Goal: Transaction & Acquisition: Purchase product/service

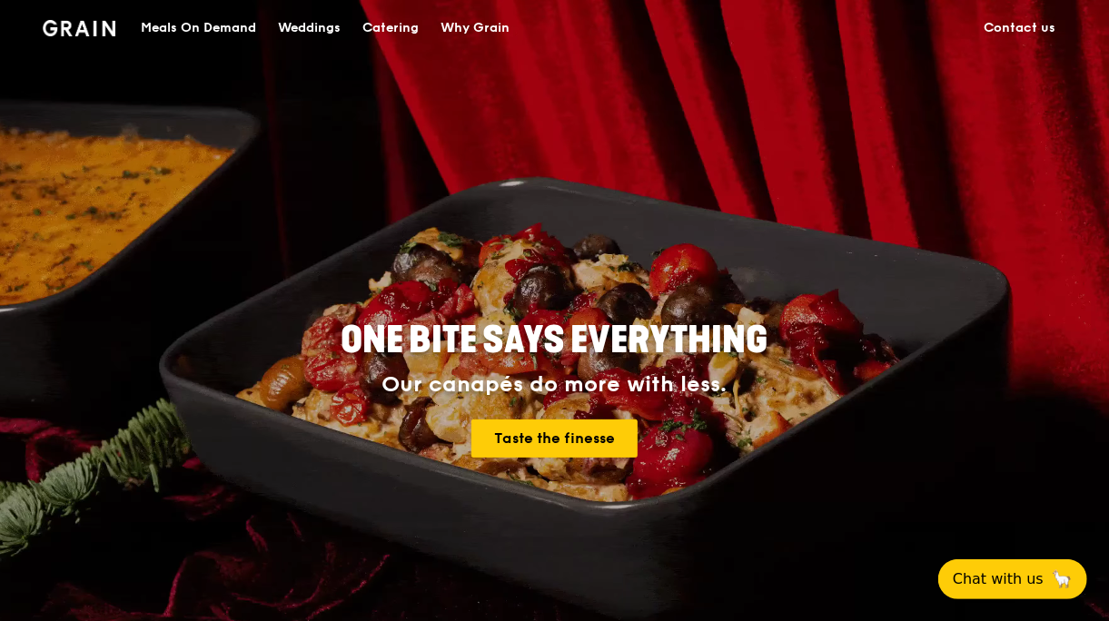
click at [192, 28] on div "Meals On Demand" at bounding box center [198, 28] width 115 height 55
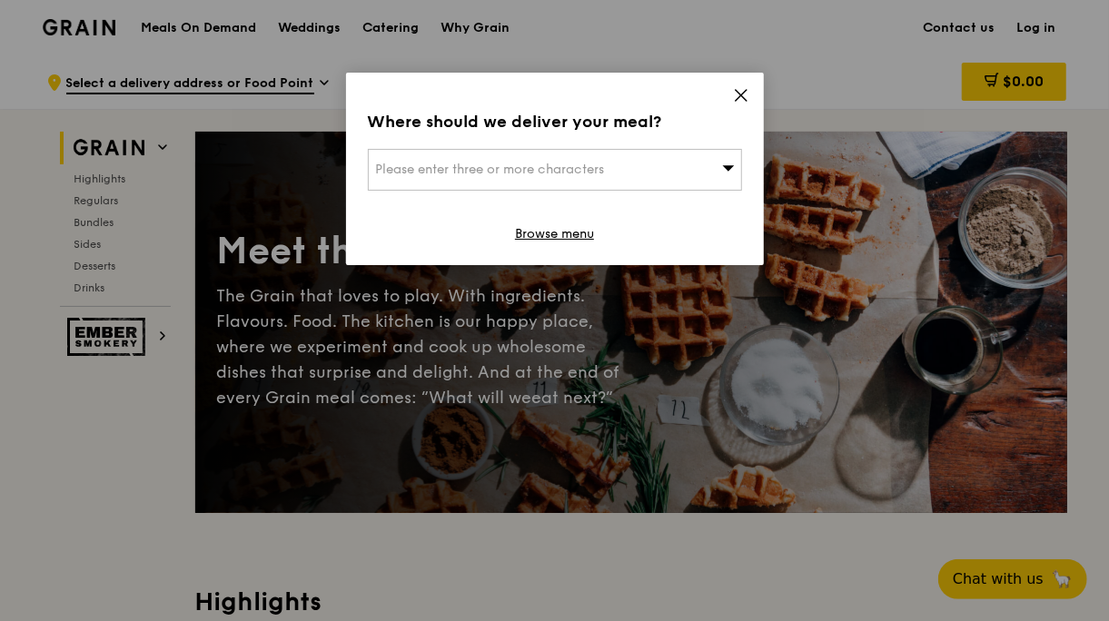
click at [732, 167] on icon at bounding box center [728, 167] width 12 height 5
click at [737, 90] on icon at bounding box center [741, 95] width 16 height 16
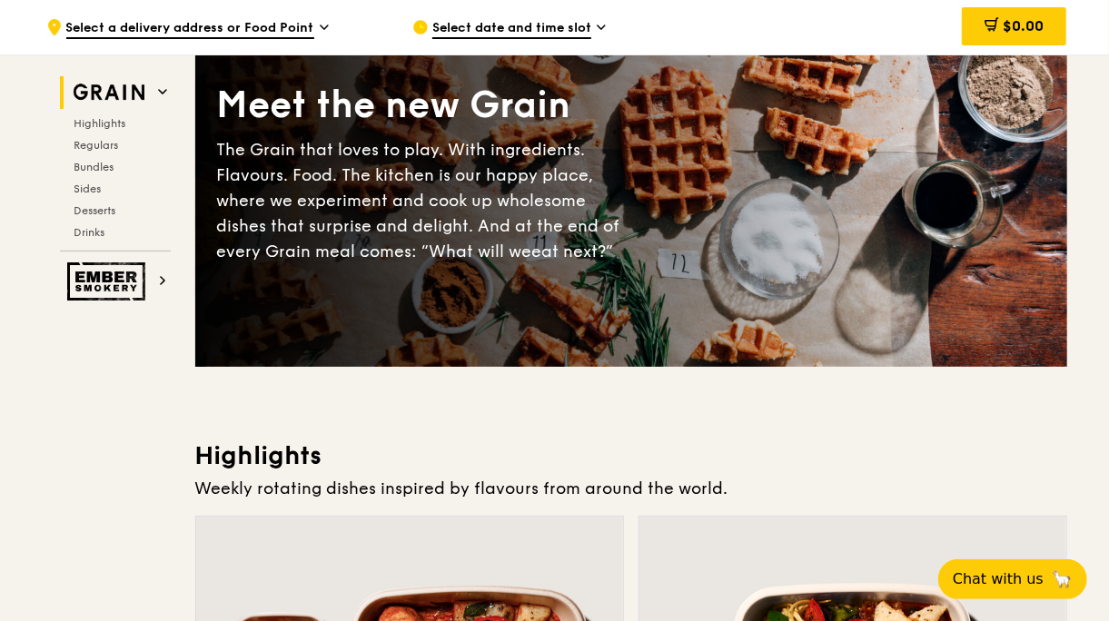
scroll to position [182, 0]
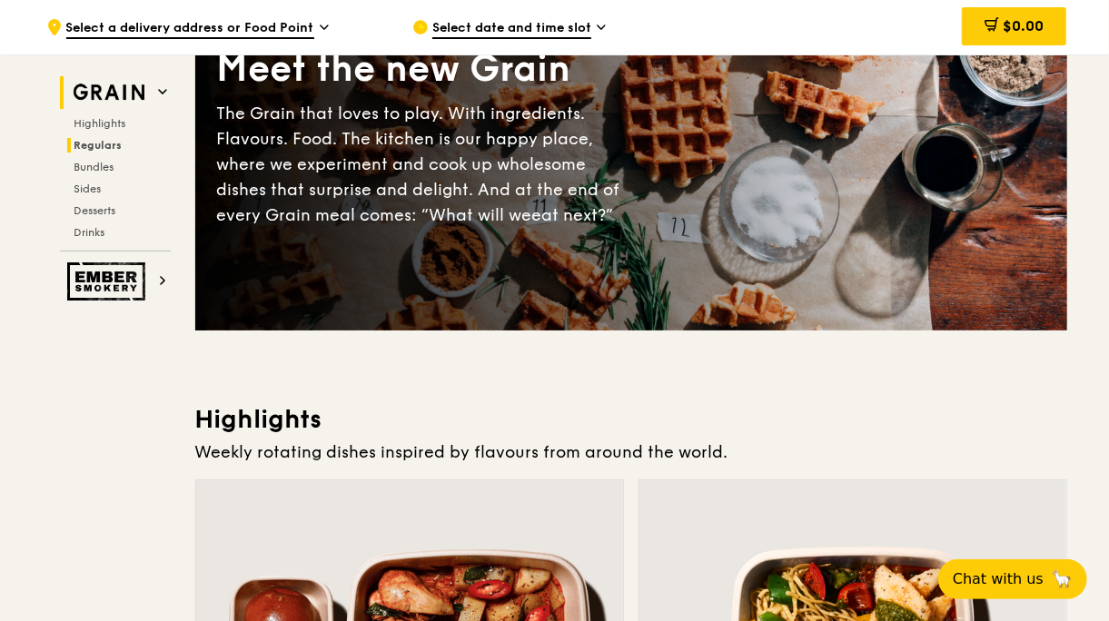
click at [85, 140] on span "Regulars" at bounding box center [99, 145] width 48 height 13
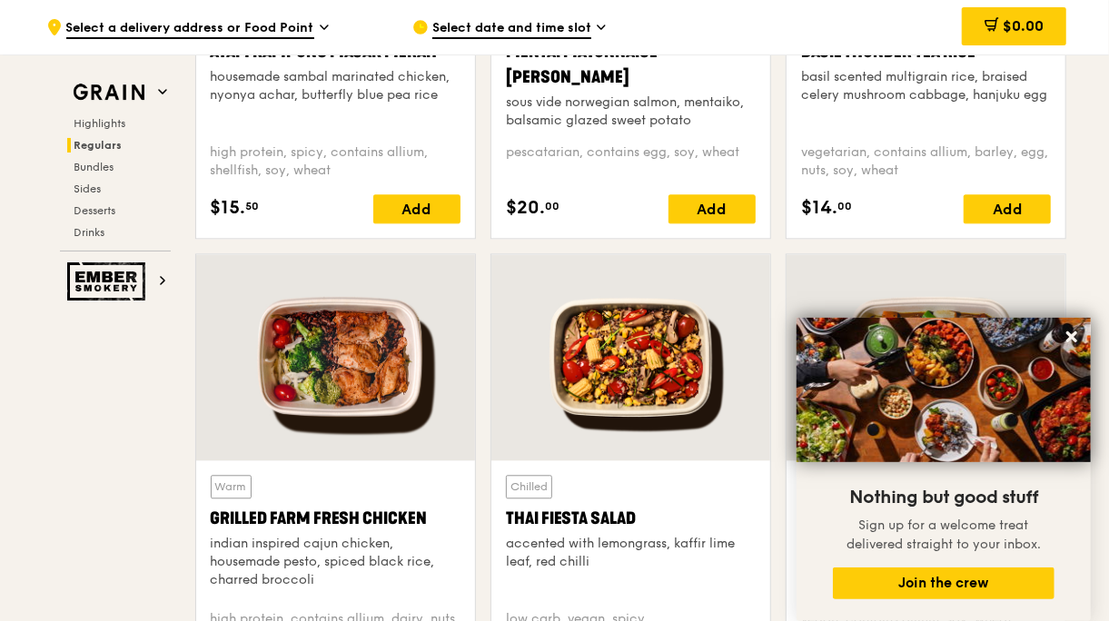
scroll to position [1920, 0]
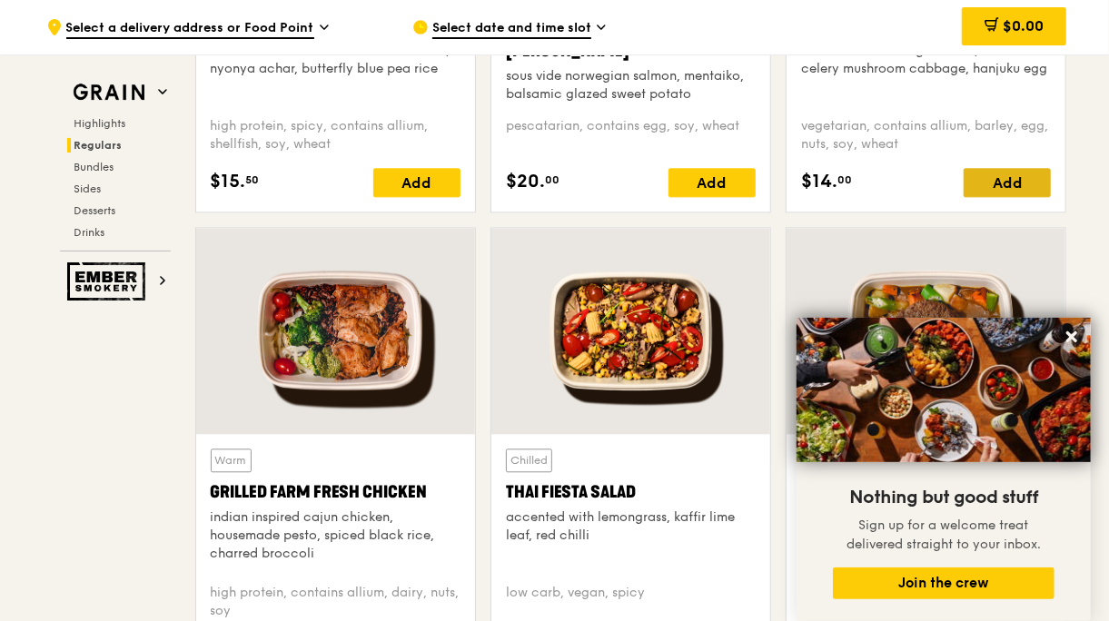
click at [1008, 184] on div "Add" at bounding box center [1007, 182] width 87 height 29
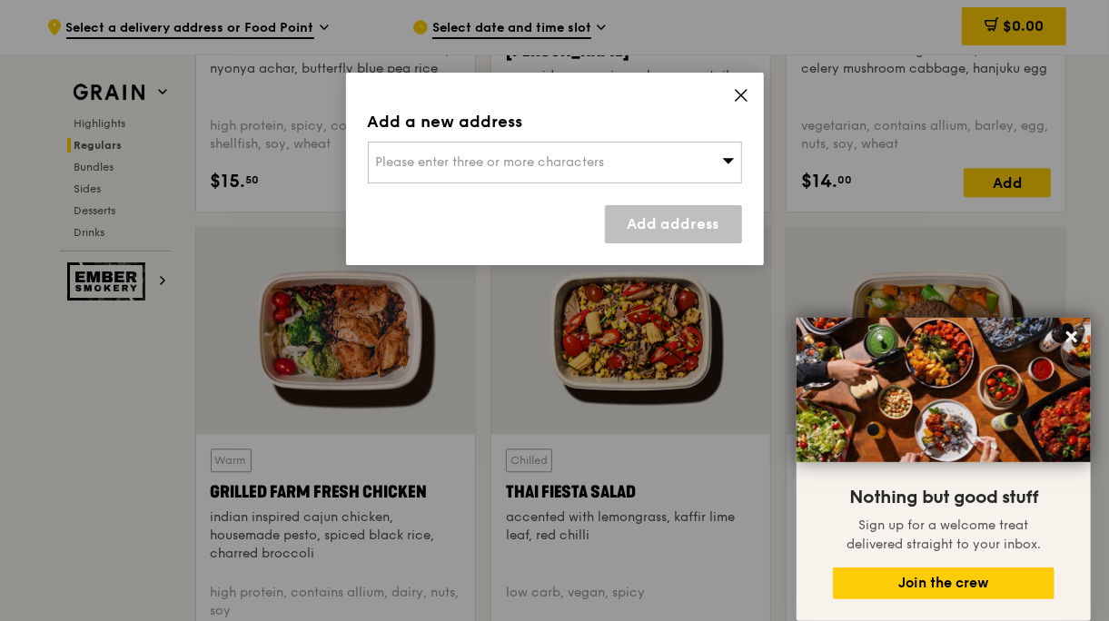
click at [725, 158] on icon at bounding box center [728, 161] width 13 height 14
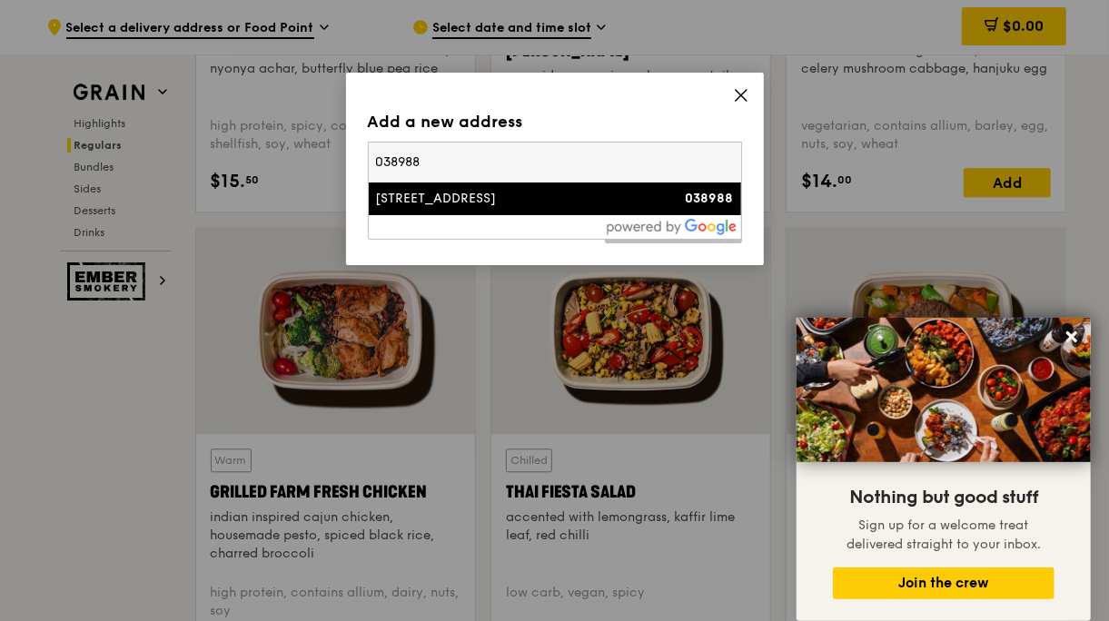
type input "038988"
click at [481, 203] on div "[STREET_ADDRESS]" at bounding box center [510, 199] width 269 height 18
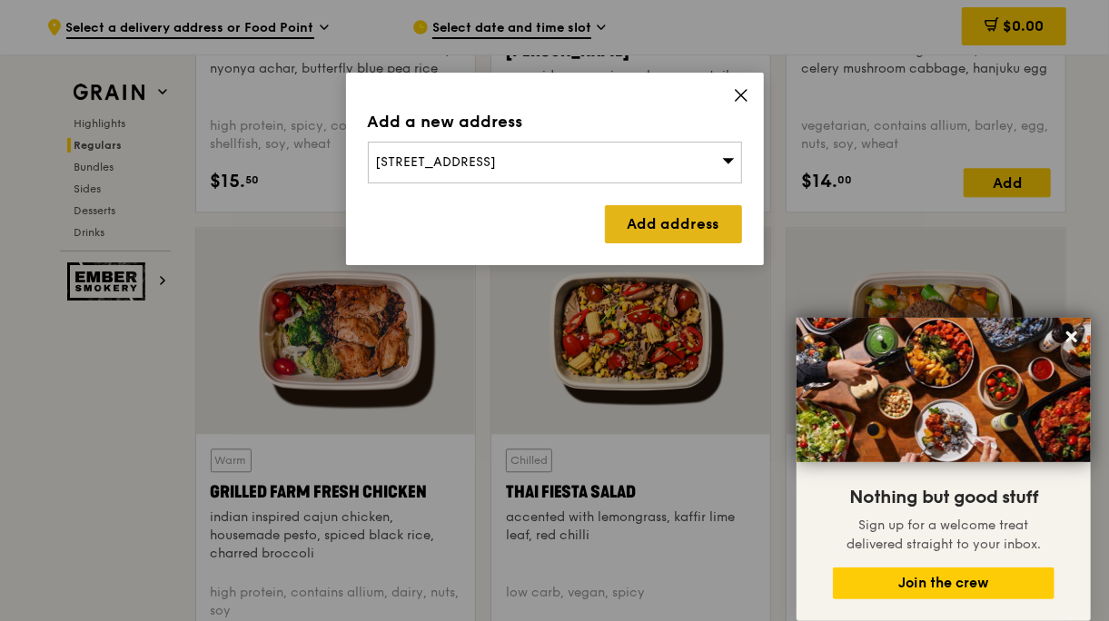
click at [664, 217] on link "Add address" at bounding box center [673, 224] width 137 height 38
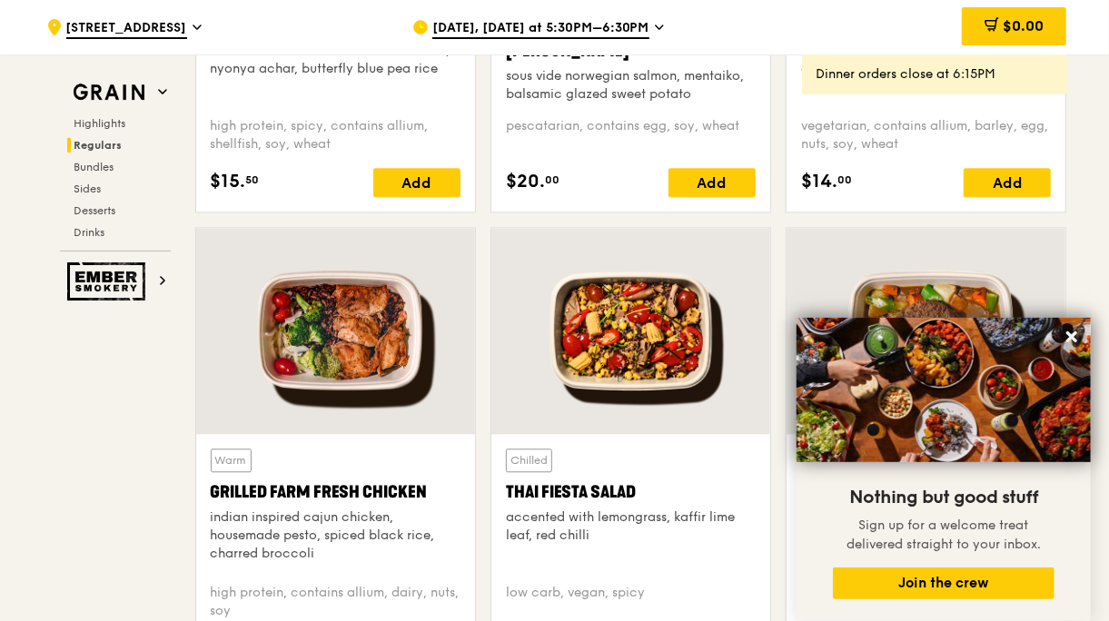
click at [616, 26] on span "[DATE], [DATE] at 5:30PM–6:30PM" at bounding box center [541, 29] width 217 height 20
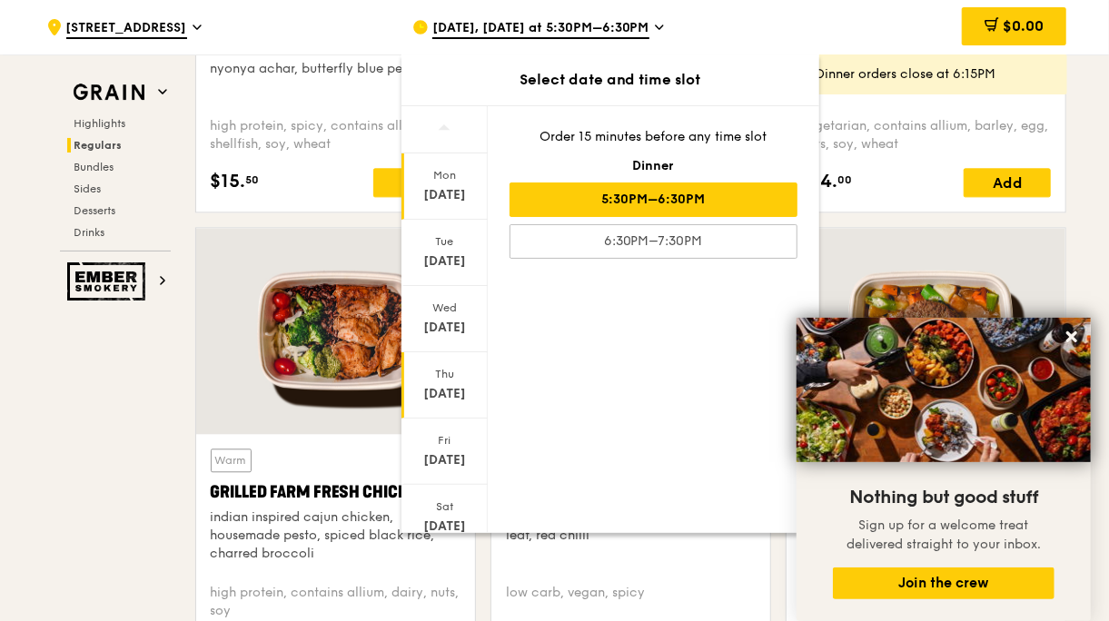
click at [444, 382] on div "[DATE]" at bounding box center [445, 386] width 86 height 66
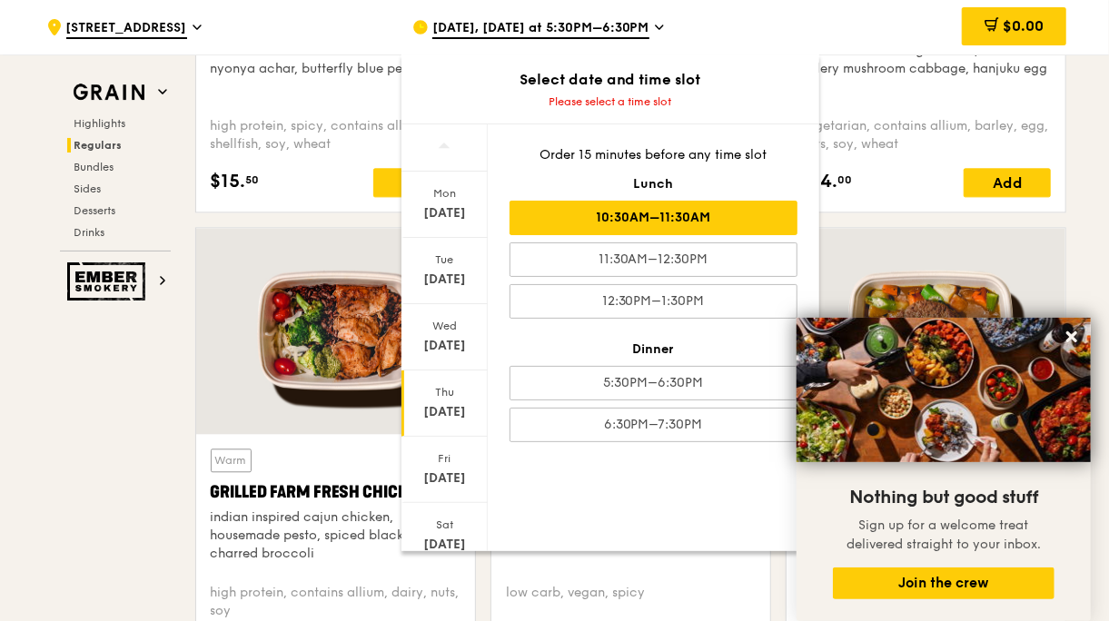
click at [726, 218] on div "10:30AM–11:30AM" at bounding box center [654, 218] width 288 height 35
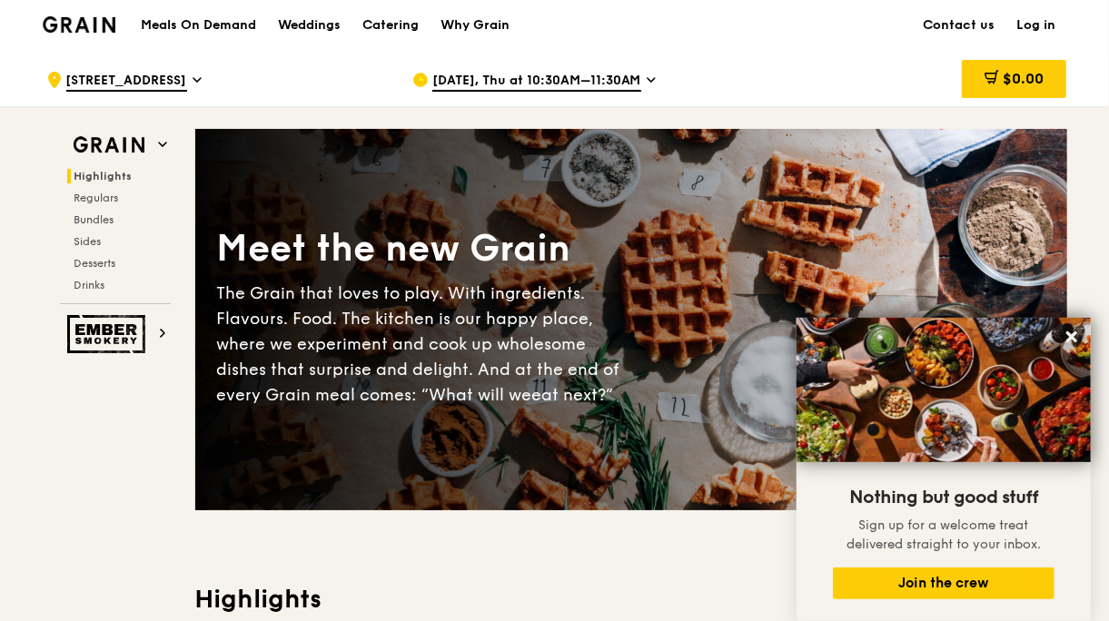
scroll to position [0, 0]
